Goal: Register for event/course

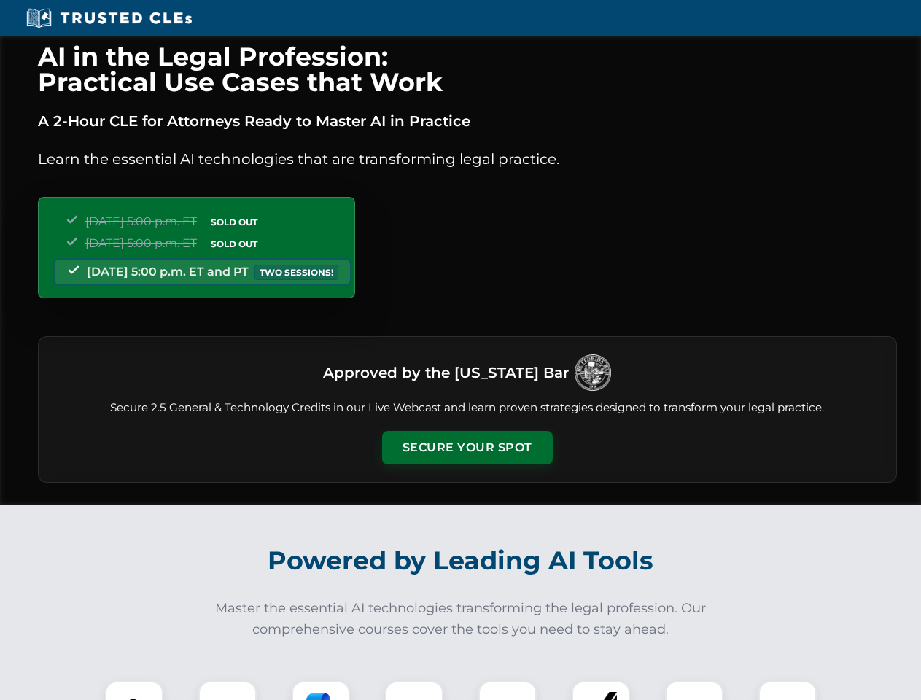
click at [467, 448] on button "Secure Your Spot" at bounding box center [467, 448] width 171 height 34
click at [134, 691] on img at bounding box center [134, 710] width 42 height 42
click at [228, 691] on div at bounding box center [227, 710] width 58 height 58
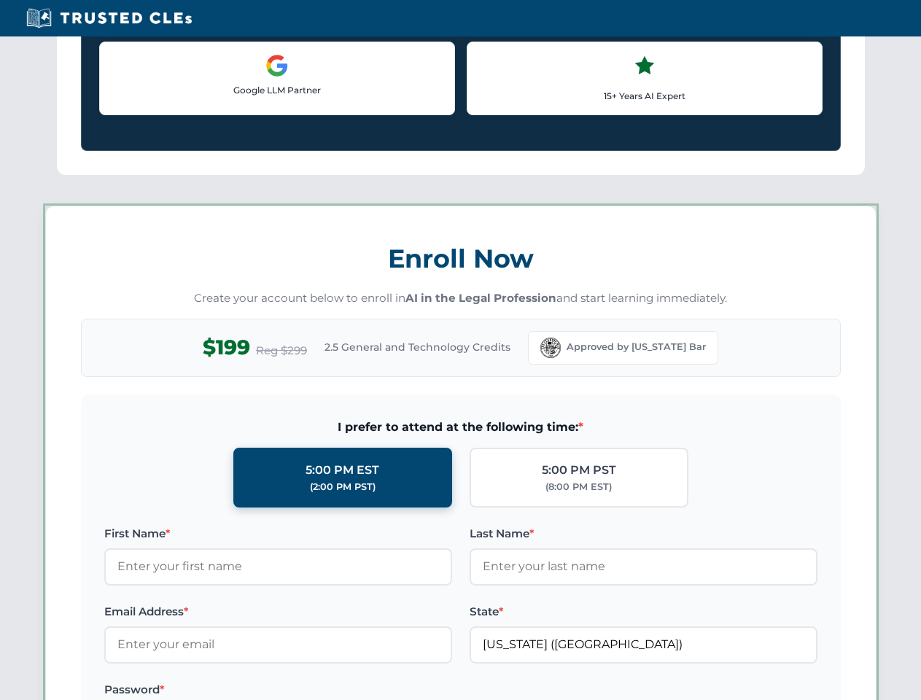
click at [414, 691] on label "Password *" at bounding box center [278, 690] width 348 height 18
